Goal: Task Accomplishment & Management: Manage account settings

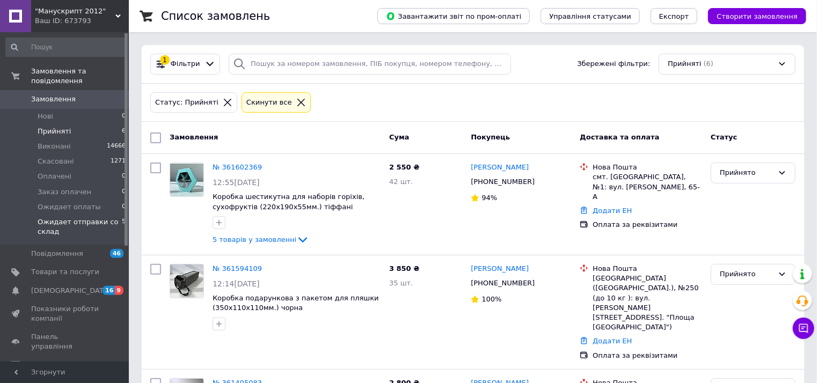
click at [90, 217] on span "Ожидает отправки со склад" at bounding box center [80, 226] width 84 height 19
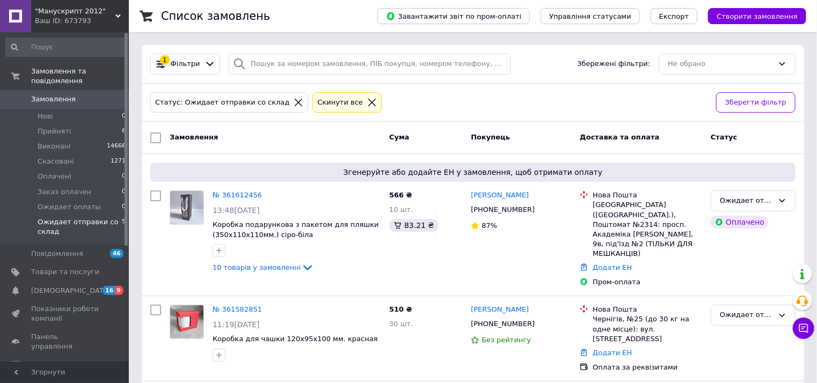
click at [367, 103] on icon at bounding box center [372, 103] width 10 height 10
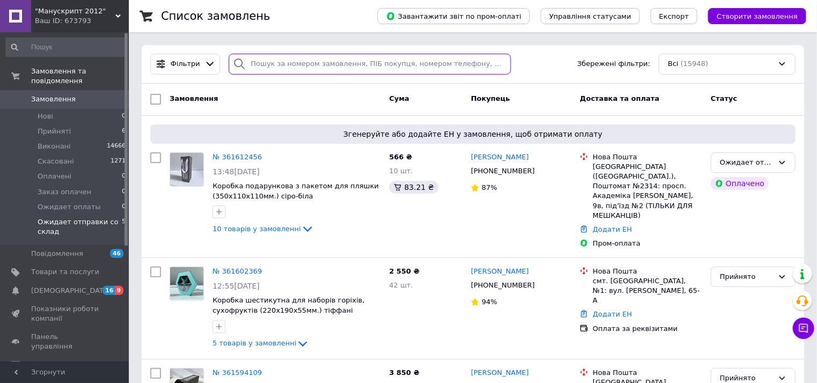
click at [292, 58] on input "search" at bounding box center [370, 64] width 282 height 21
paste input "380964010684"
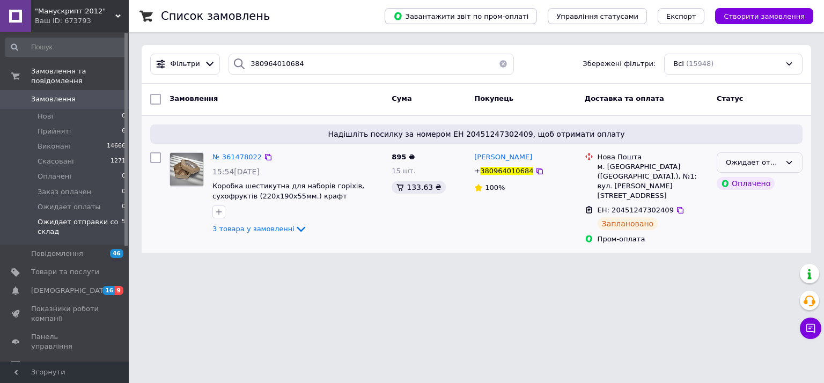
click at [753, 159] on div "Ожидает отправки со склад" at bounding box center [753, 162] width 55 height 11
click at [746, 204] on li "Виконано" at bounding box center [759, 205] width 85 height 20
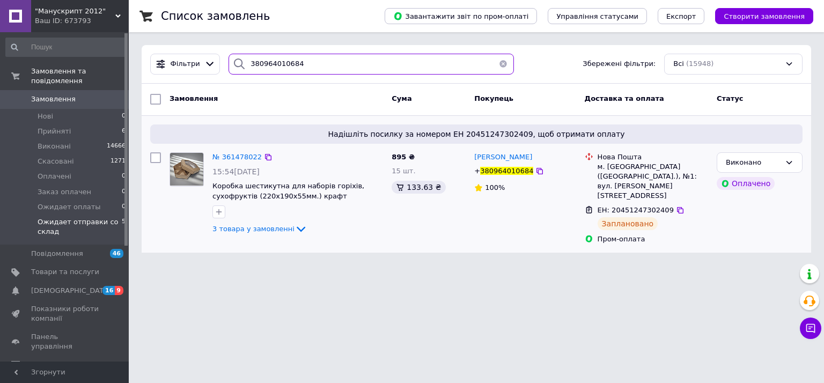
drag, startPoint x: 298, startPoint y: 63, endPoint x: 236, endPoint y: 60, distance: 62.3
click at [236, 60] on div "380964010684" at bounding box center [371, 64] width 285 height 21
paste input "685410572"
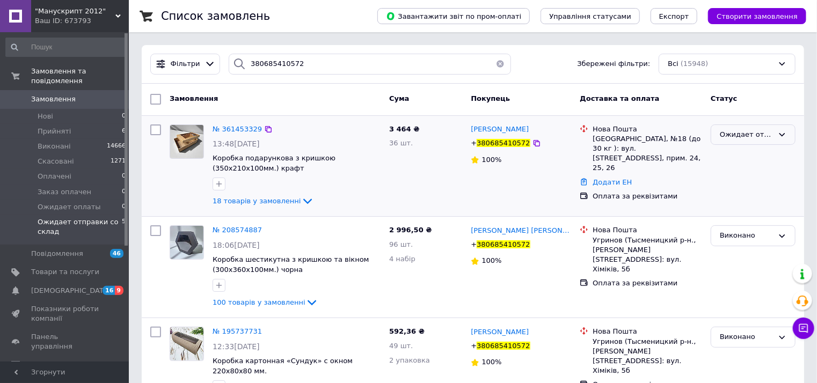
click at [754, 135] on div "Ожидает отправки со склад" at bounding box center [747, 134] width 54 height 11
click at [741, 178] on li "Виконано" at bounding box center [753, 177] width 84 height 20
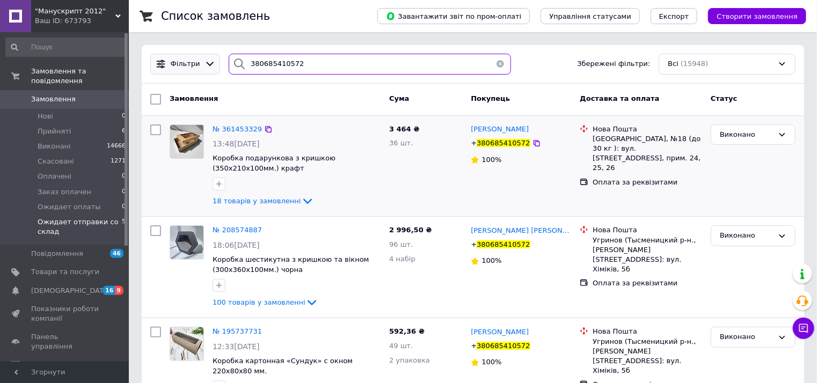
drag, startPoint x: 304, startPoint y: 66, endPoint x: 210, endPoint y: 61, distance: 93.5
click at [210, 61] on div "Фільтри 380685410572 Збережені фільтри: Всі (15948)" at bounding box center [473, 64] width 654 height 21
paste input "36636685"
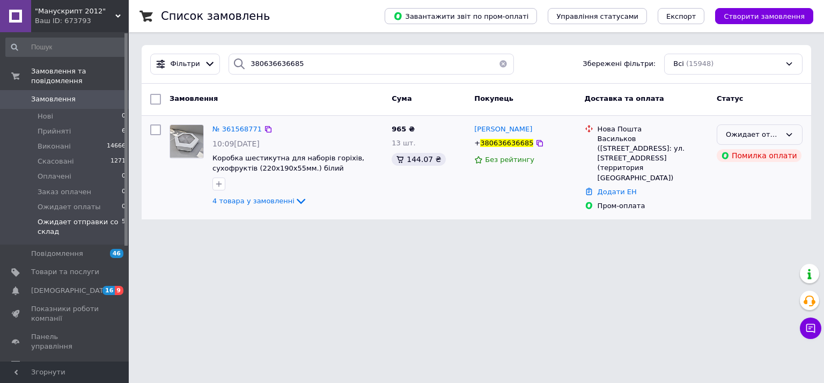
click at [751, 135] on div "Ожидает отправки со склад" at bounding box center [753, 134] width 55 height 11
click at [743, 175] on li "Виконано" at bounding box center [759, 177] width 85 height 20
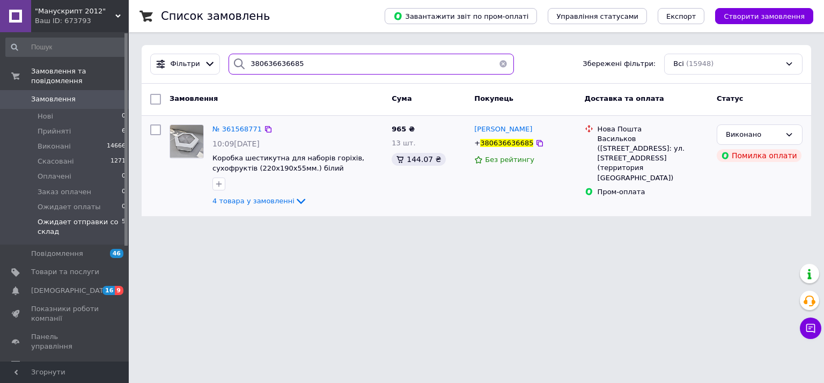
drag, startPoint x: 299, startPoint y: 61, endPoint x: 230, endPoint y: 60, distance: 69.2
click at [230, 60] on div "380636636685" at bounding box center [371, 64] width 285 height 21
paste input "45934"
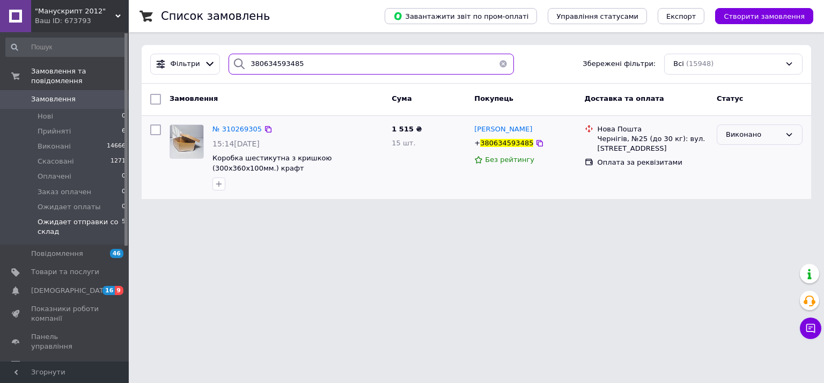
type input "380634593485"
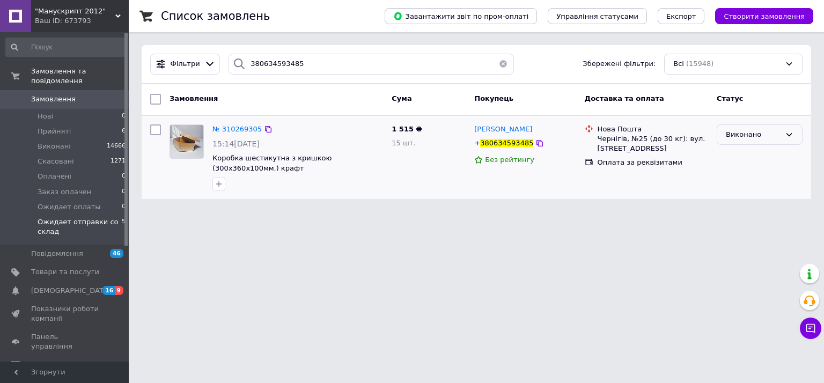
click at [746, 130] on div "Виконано" at bounding box center [753, 134] width 55 height 11
click at [459, 212] on html ""Манускрипт 2012" Ваш ID: 673793 Сайт "Манускрипт 2012" Кабінет покупця Перевір…" at bounding box center [412, 106] width 824 height 212
click at [77, 217] on span "Ожидает отправки со склад" at bounding box center [80, 226] width 84 height 19
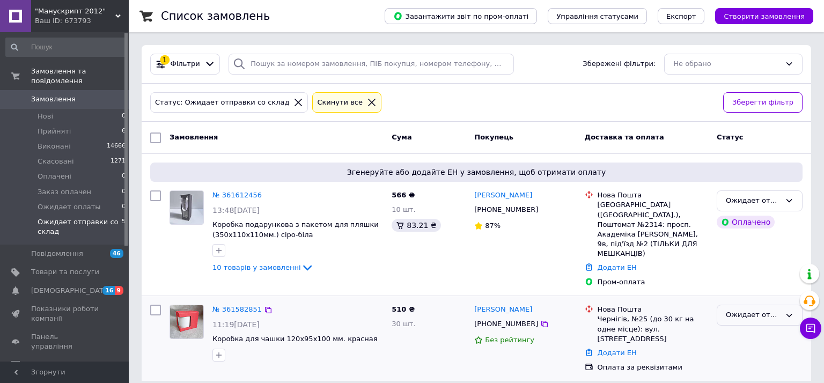
click at [754, 310] on div "Ожидает отправки со склад" at bounding box center [753, 315] width 55 height 11
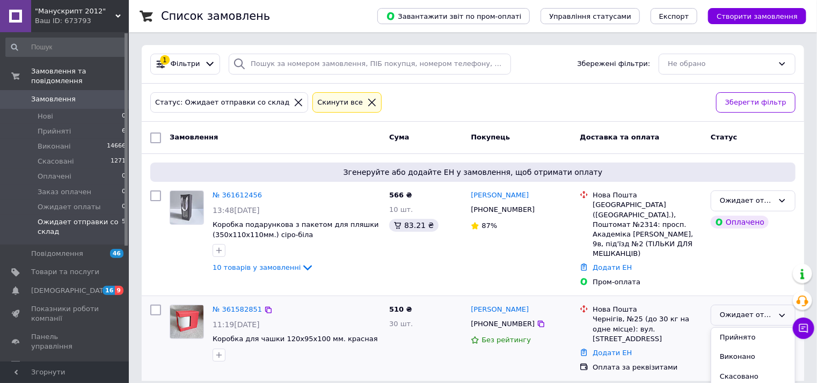
scroll to position [20, 0]
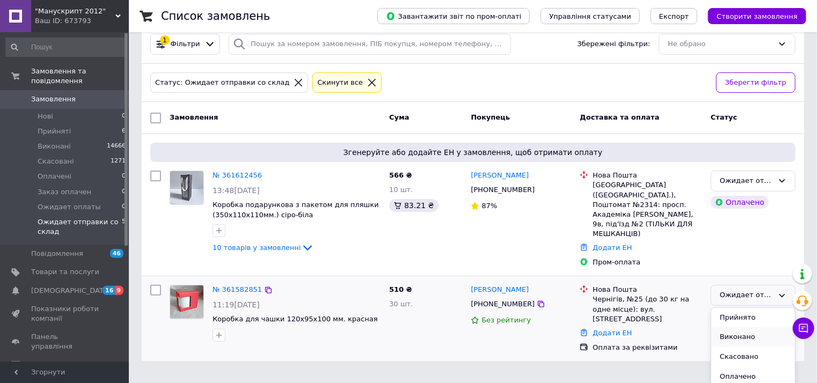
click at [741, 327] on li "Виконано" at bounding box center [753, 337] width 84 height 20
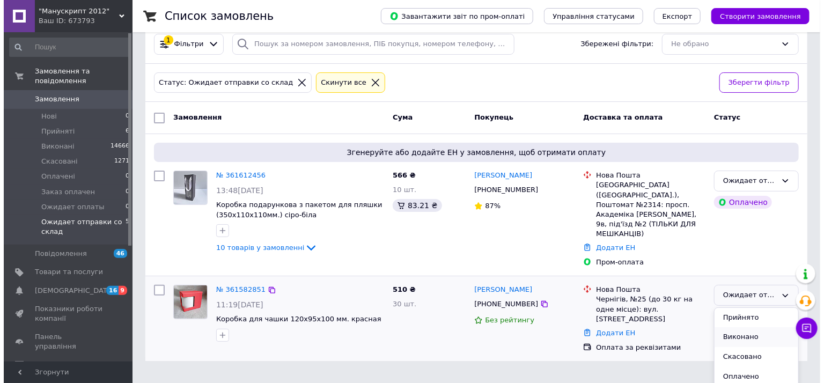
scroll to position [0, 0]
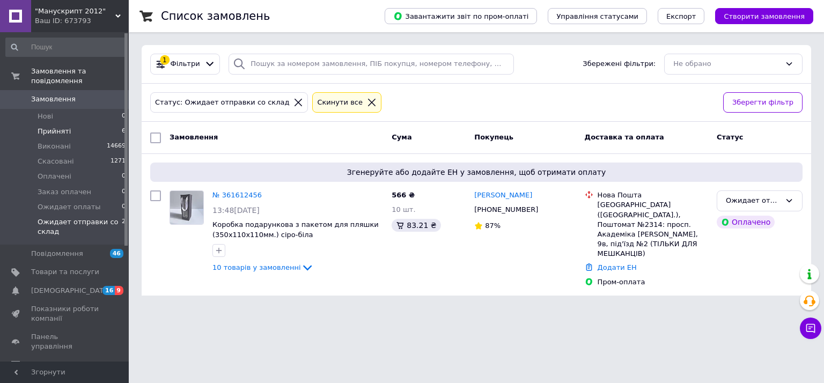
click at [49, 127] on span "Прийняті" at bounding box center [54, 132] width 33 height 10
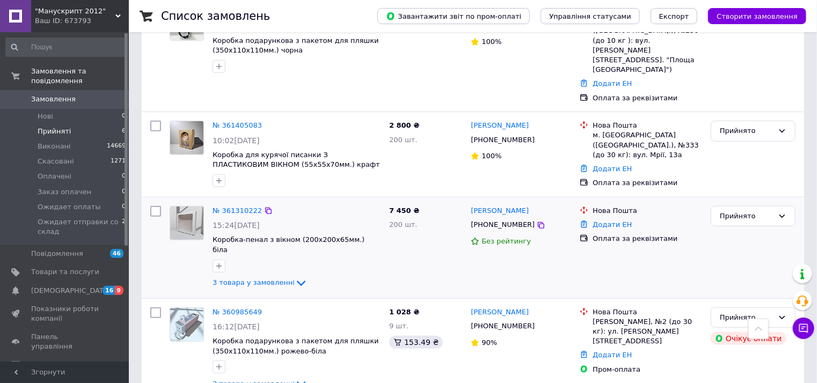
scroll to position [346, 0]
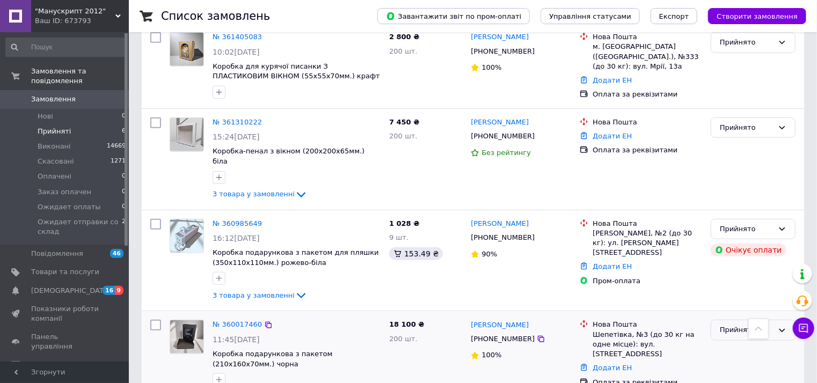
click at [738, 325] on div "Прийнято" at bounding box center [747, 330] width 54 height 11
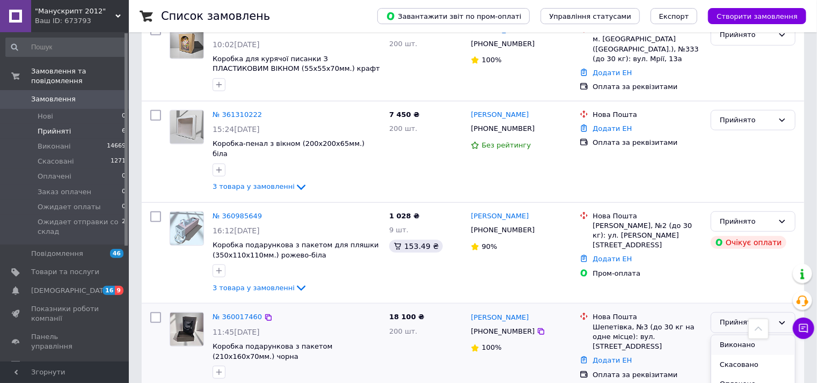
scroll to position [40, 0]
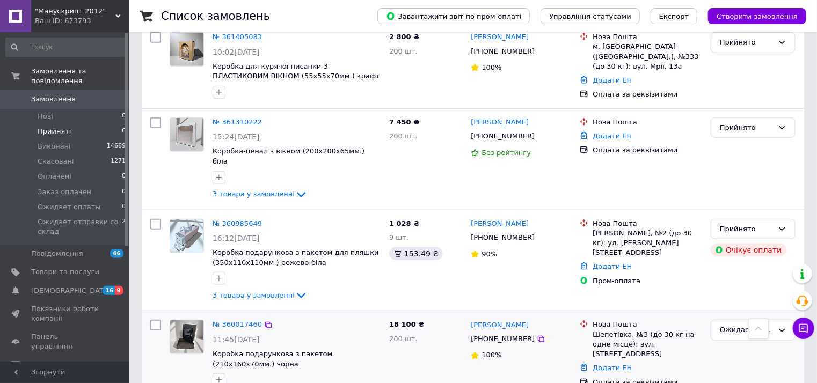
click at [49, 94] on span "Замовлення" at bounding box center [53, 99] width 45 height 10
